Goal: Transaction & Acquisition: Purchase product/service

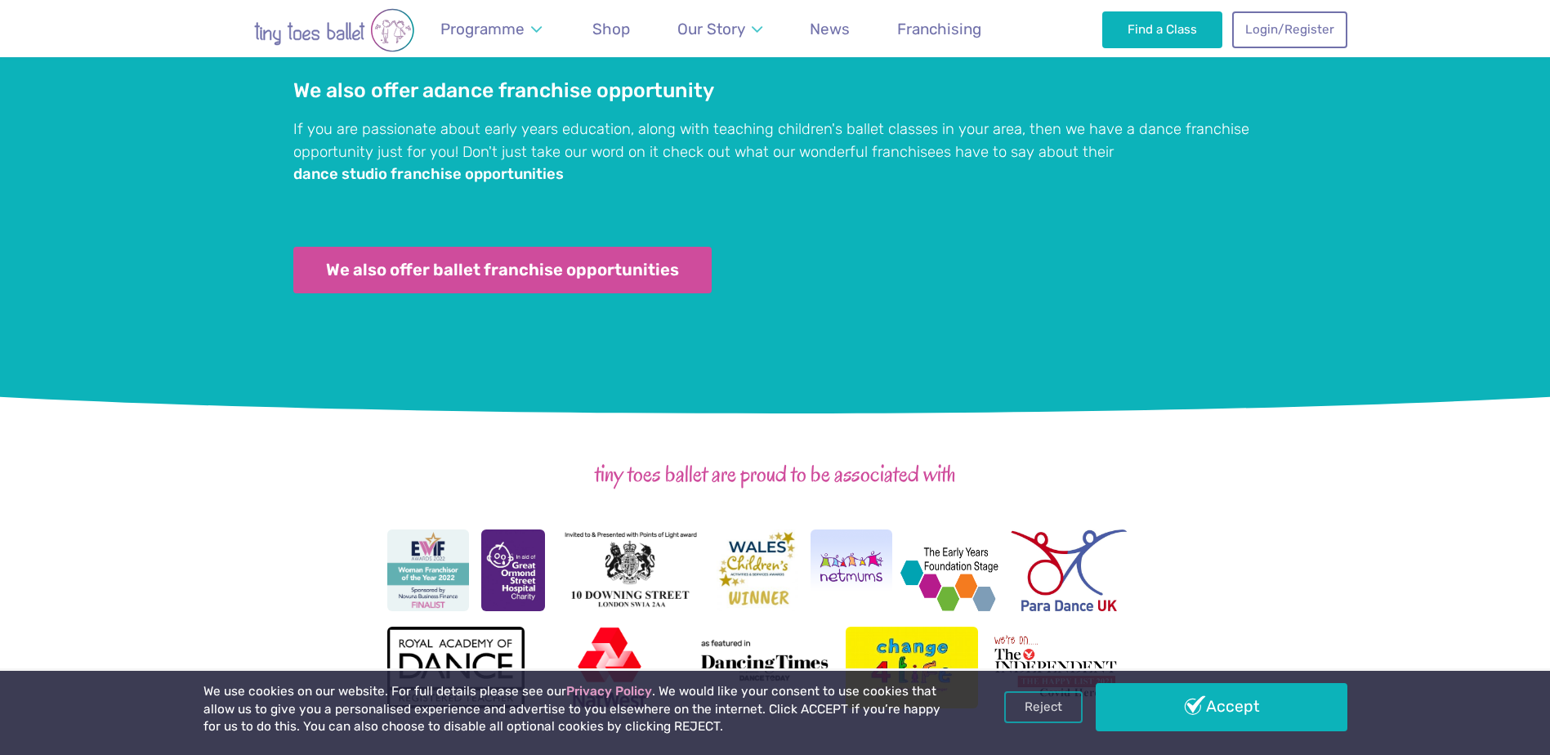
scroll to position [1553, 0]
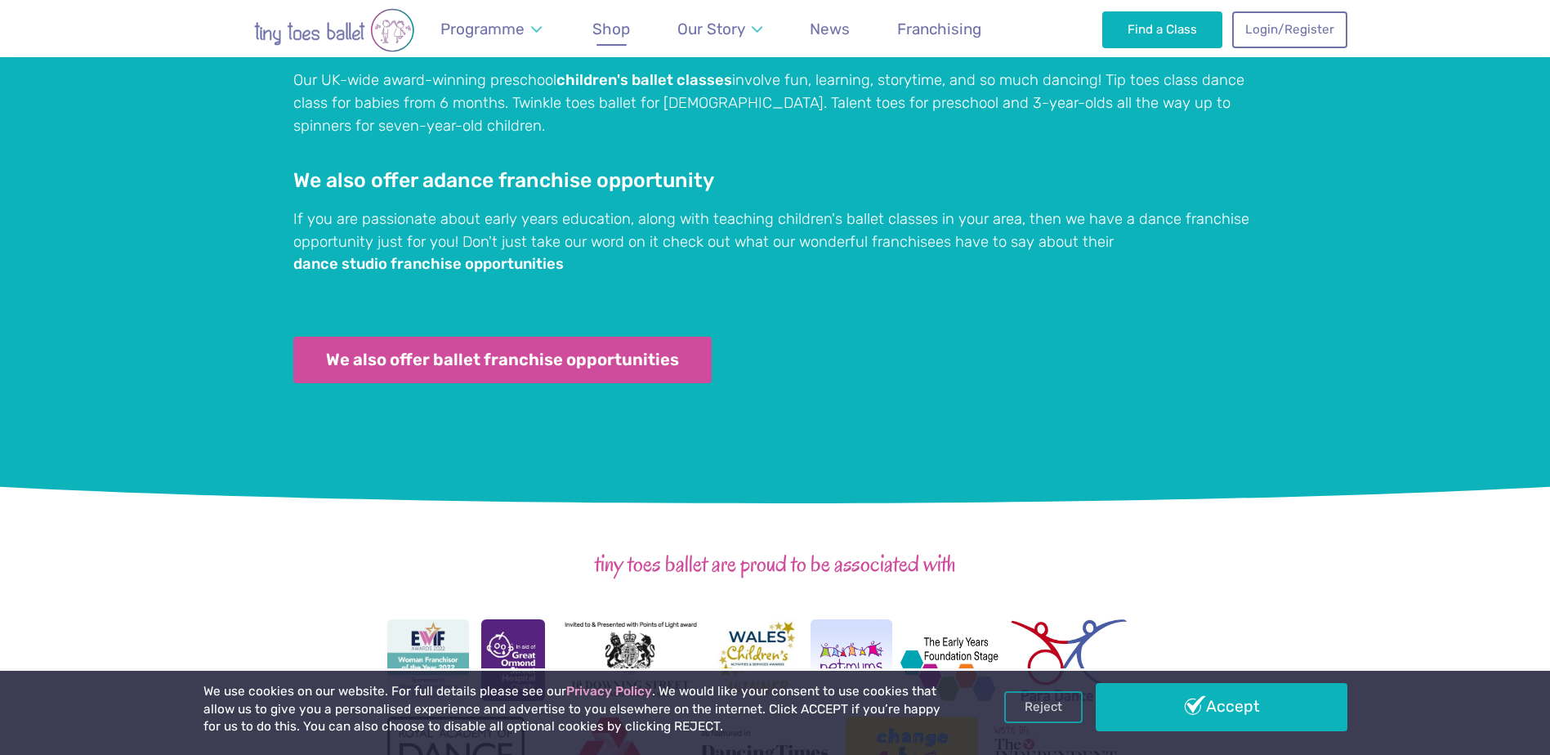
click at [593, 25] on link "Shop" at bounding box center [611, 29] width 53 height 38
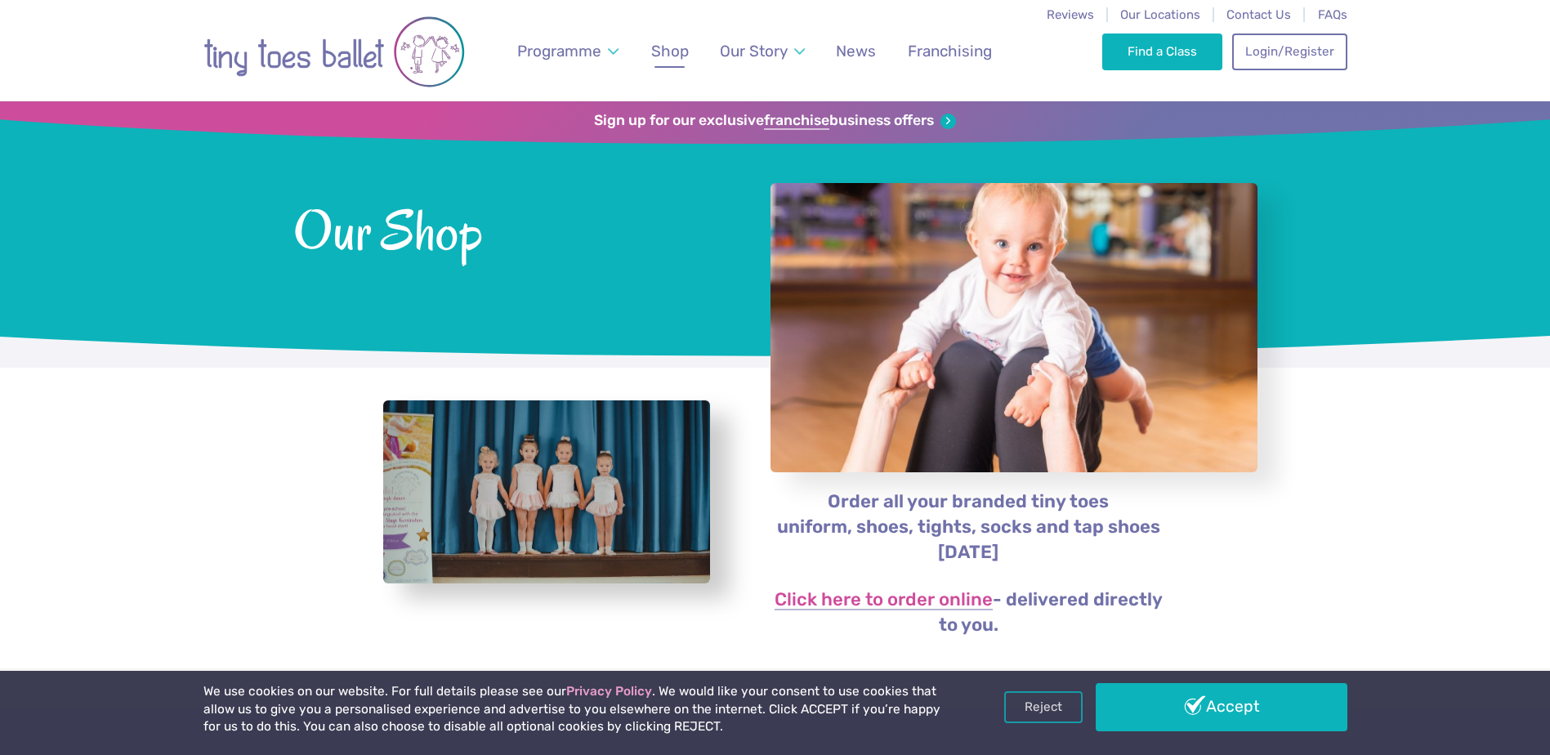
click at [672, 46] on span "Shop" at bounding box center [670, 51] width 38 height 19
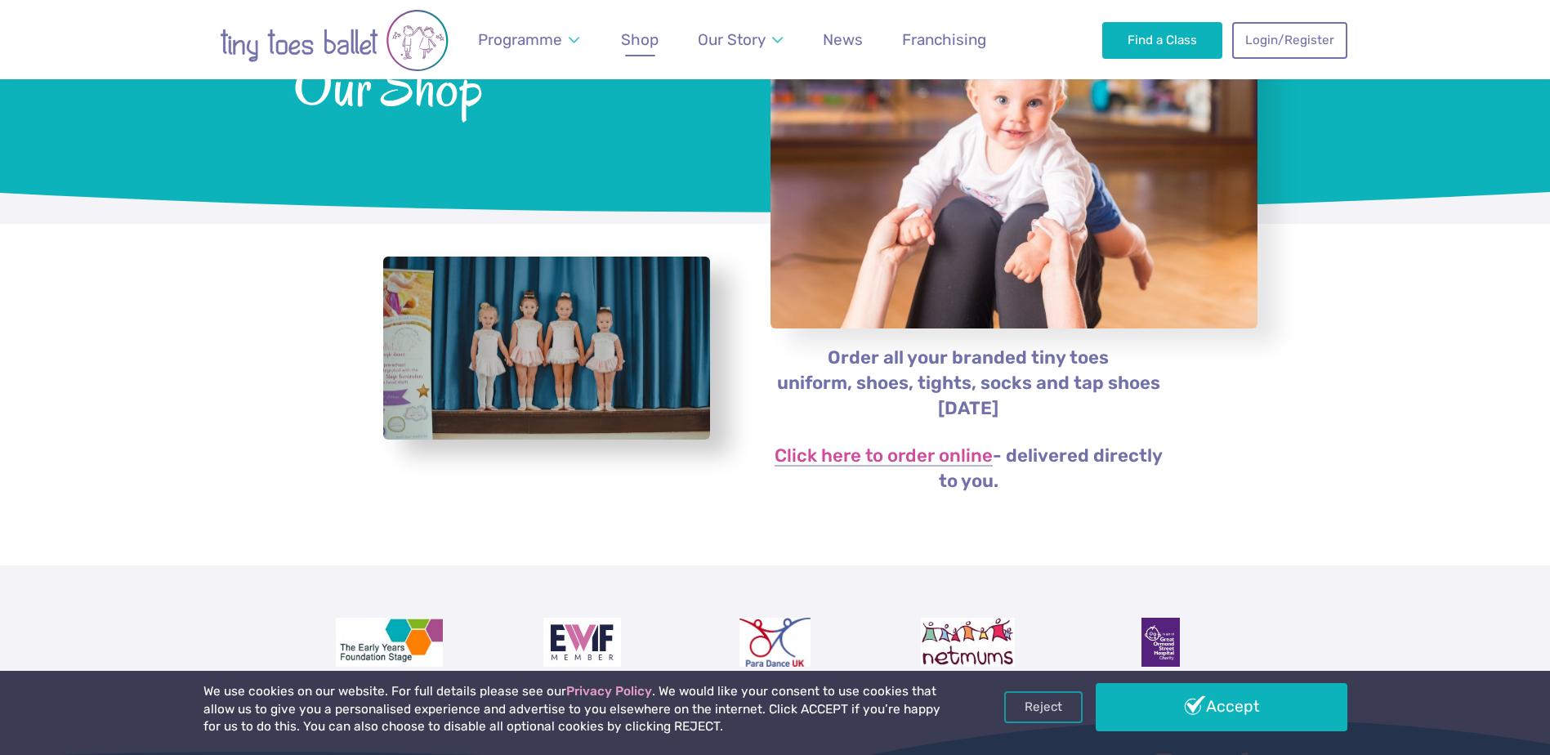
scroll to position [163, 0]
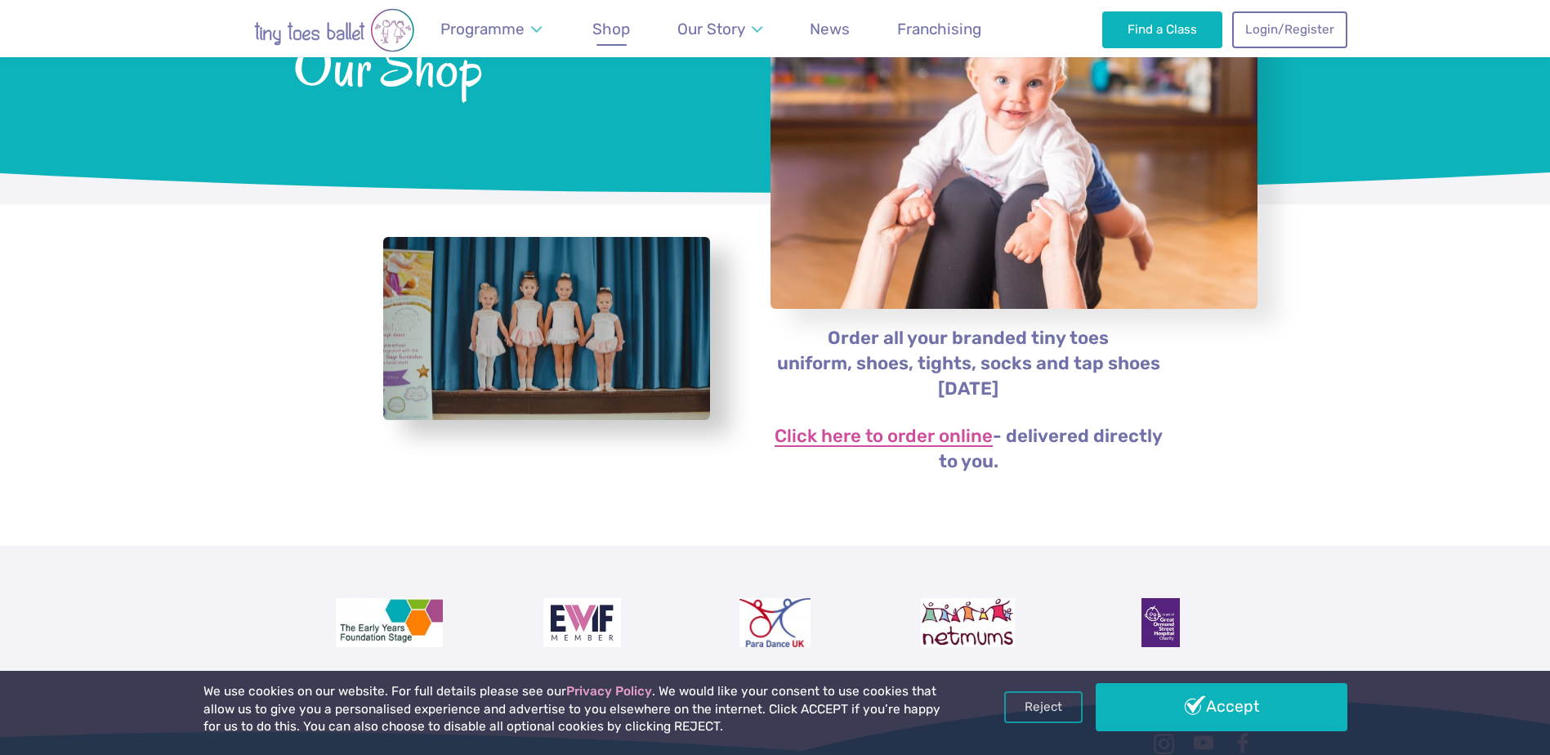
click at [841, 428] on link "Click here to order online" at bounding box center [884, 437] width 218 height 20
